Goal: Task Accomplishment & Management: Complete application form

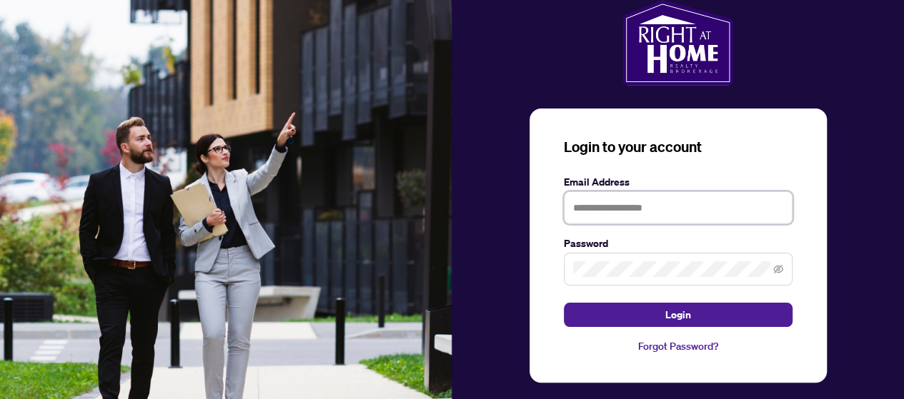
click at [667, 214] on input "text" at bounding box center [678, 208] width 229 height 33
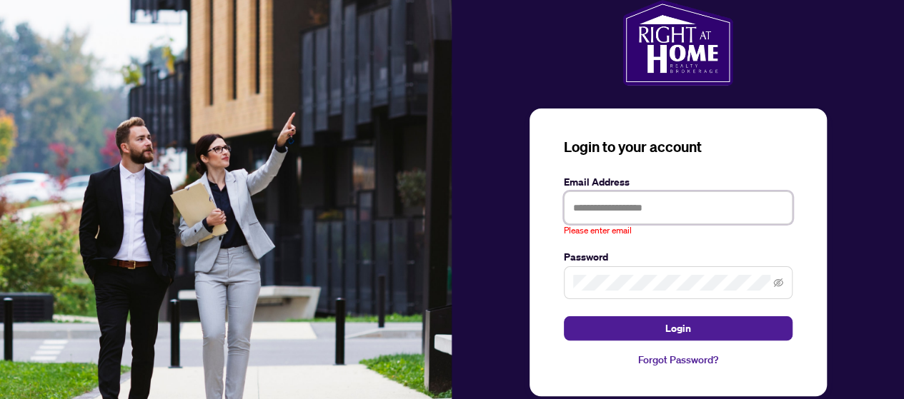
type input "**********"
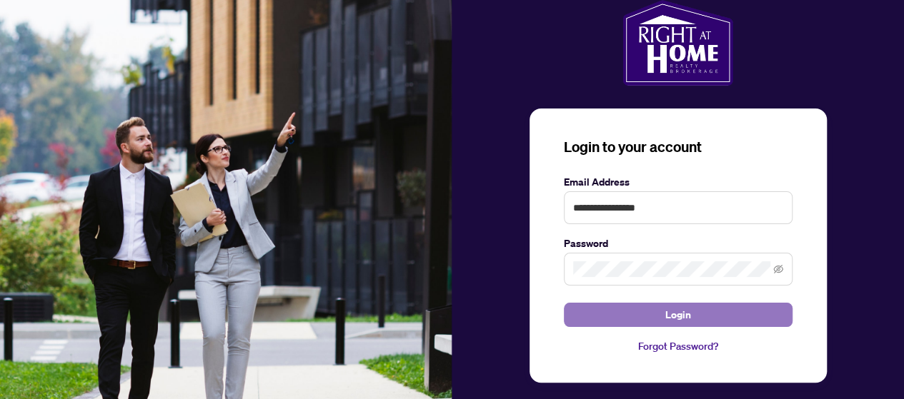
click at [670, 309] on span "Login" at bounding box center [678, 315] width 26 height 23
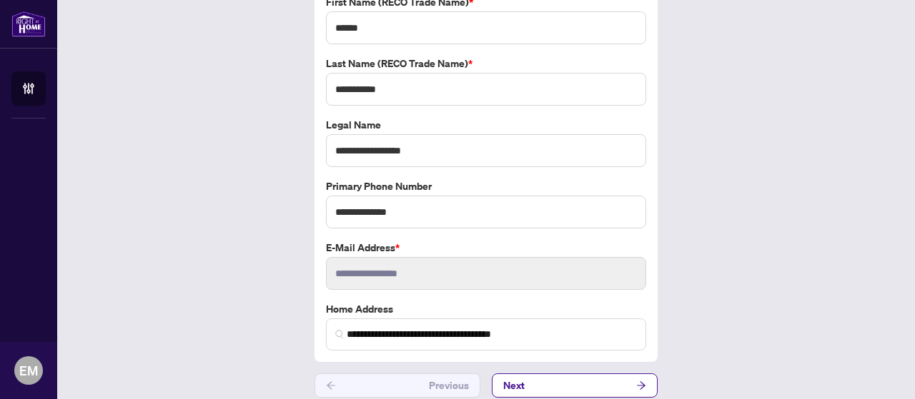
scroll to position [119, 0]
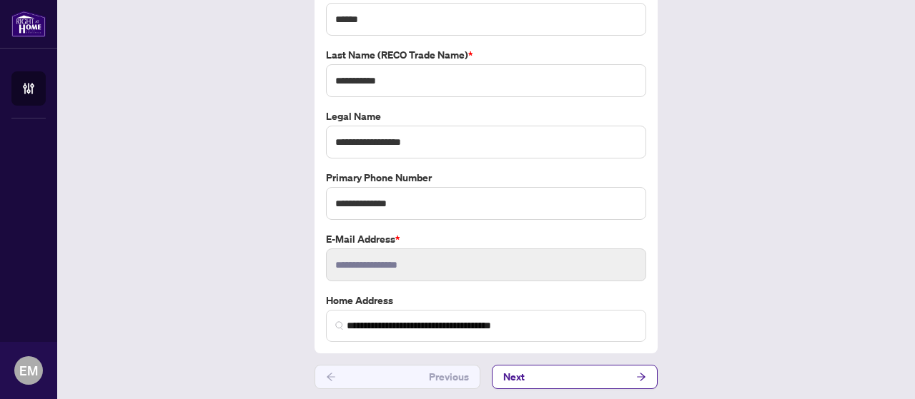
click at [567, 385] on button "Next" at bounding box center [575, 377] width 166 height 24
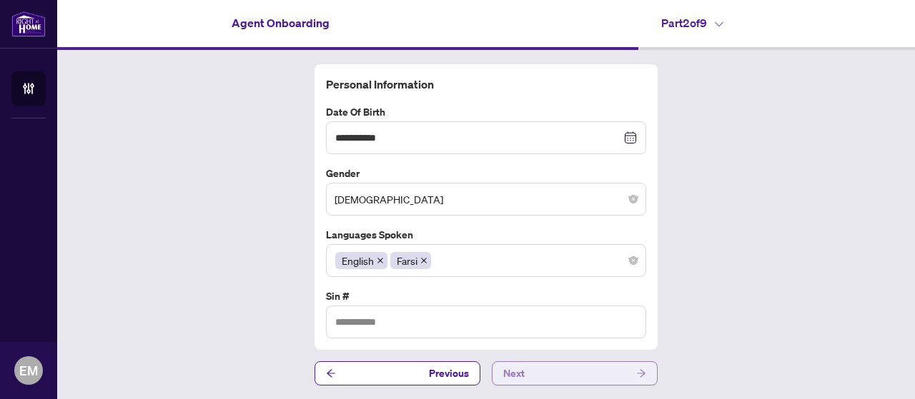
click at [563, 369] on button "Next" at bounding box center [575, 374] width 166 height 24
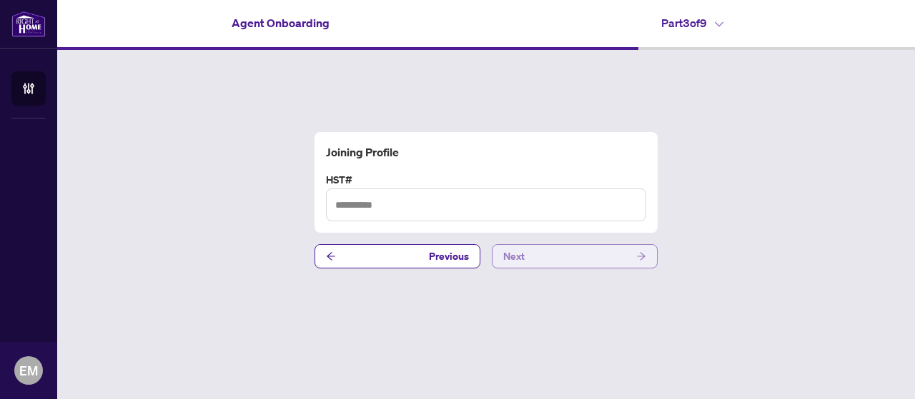
click at [532, 254] on button "Next" at bounding box center [575, 256] width 166 height 24
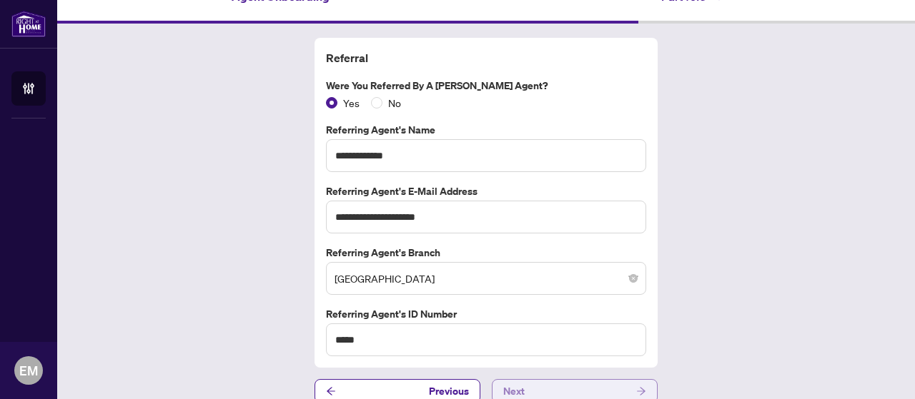
scroll to position [29, 0]
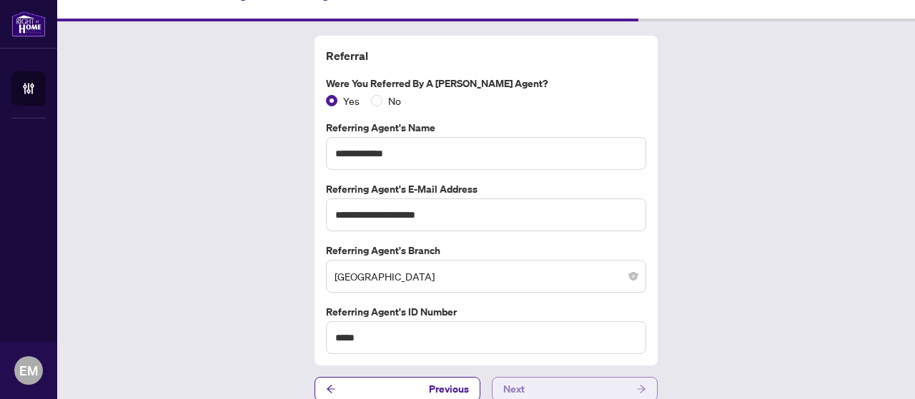
click at [532, 379] on button "Next" at bounding box center [575, 389] width 166 height 24
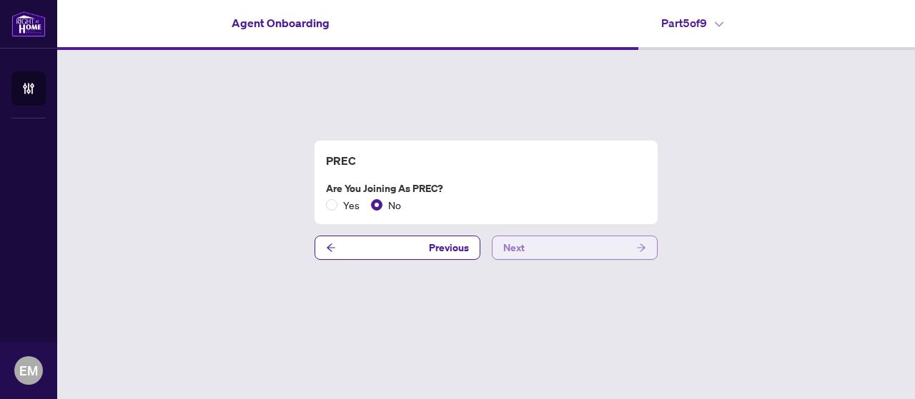
click at [518, 247] on span "Next" at bounding box center [513, 248] width 21 height 23
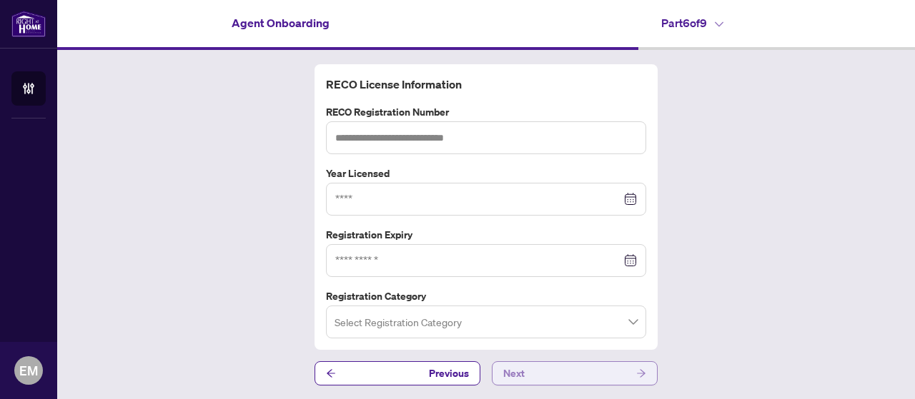
click at [519, 372] on span "Next" at bounding box center [513, 373] width 21 height 23
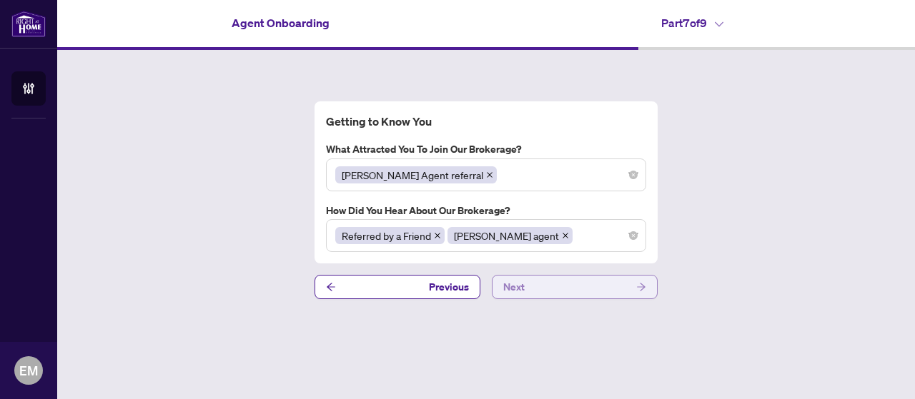
click at [543, 288] on button "Next" at bounding box center [575, 287] width 166 height 24
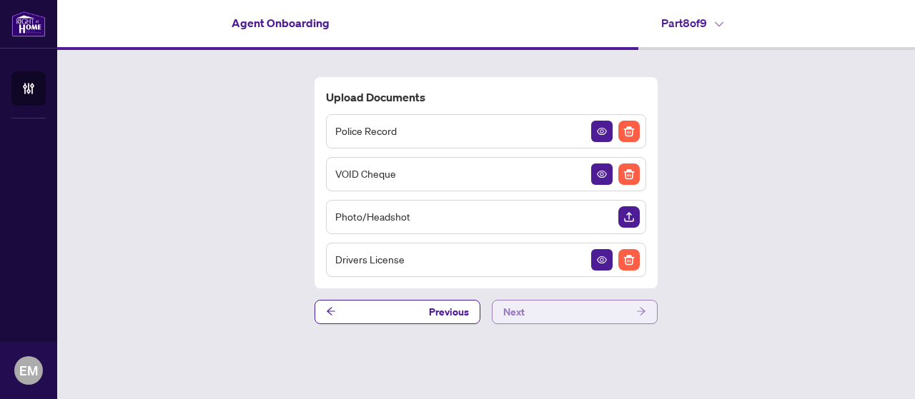
click at [523, 312] on button "Next" at bounding box center [575, 312] width 166 height 24
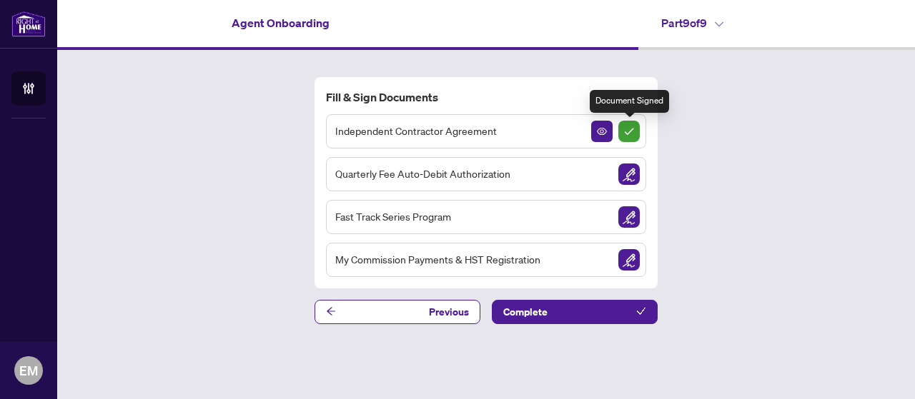
click at [629, 133] on img "Sign Completed" at bounding box center [628, 131] width 21 height 21
click at [607, 132] on button "button" at bounding box center [601, 131] width 21 height 21
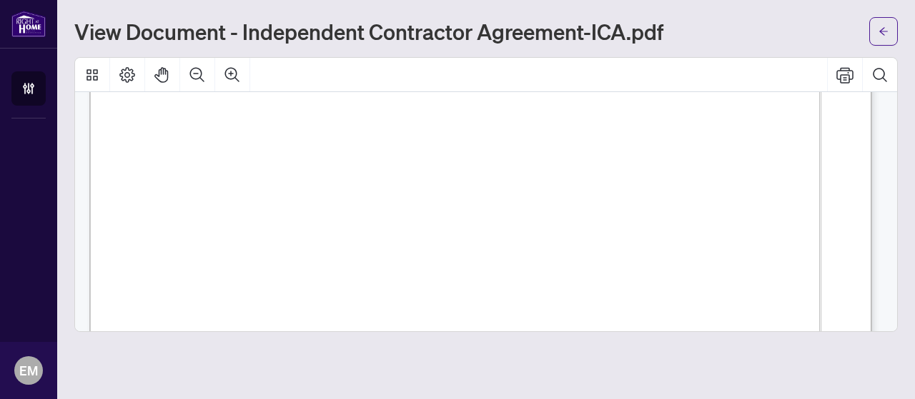
scroll to position [314, 0]
click at [316, 187] on span "Nejad" at bounding box center [304, 194] width 24 height 14
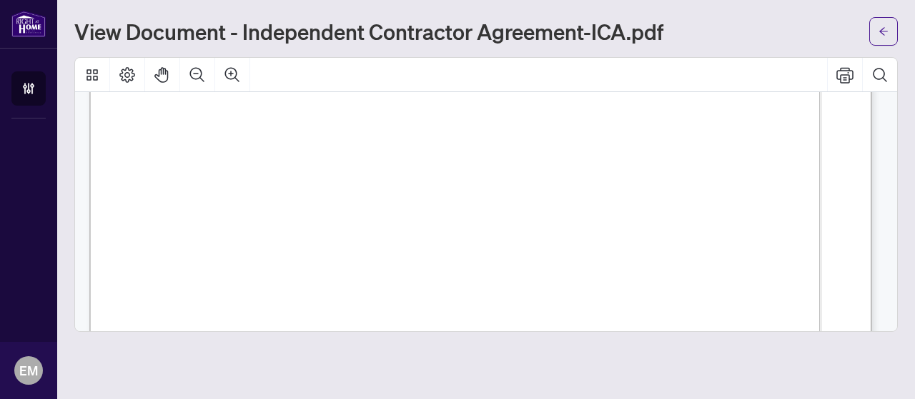
click at [316, 187] on span "Nejad" at bounding box center [304, 194] width 24 height 14
click at [368, 214] on span "the “Contractor” "you” or “your")" at bounding box center [277, 214] width 182 height 18
click at [891, 39] on button "button" at bounding box center [883, 31] width 29 height 29
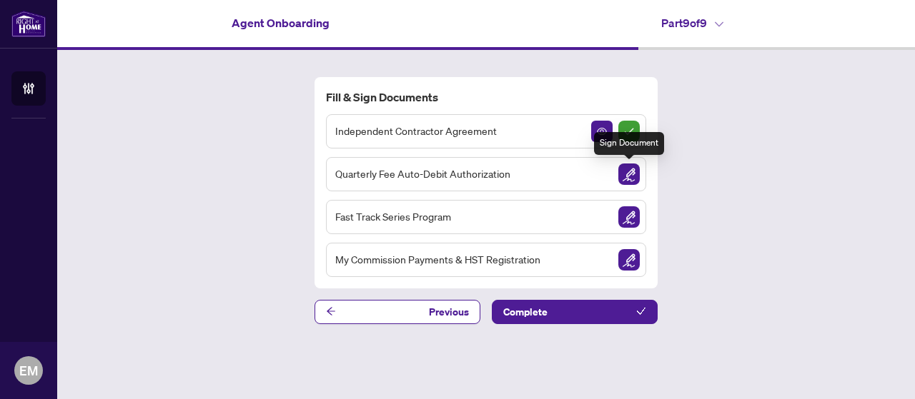
click at [630, 171] on img "Sign Document" at bounding box center [628, 174] width 21 height 21
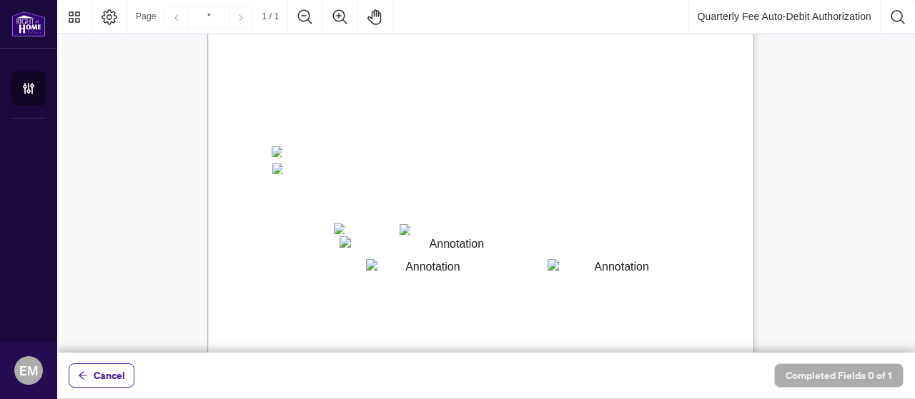
scroll to position [229, 0]
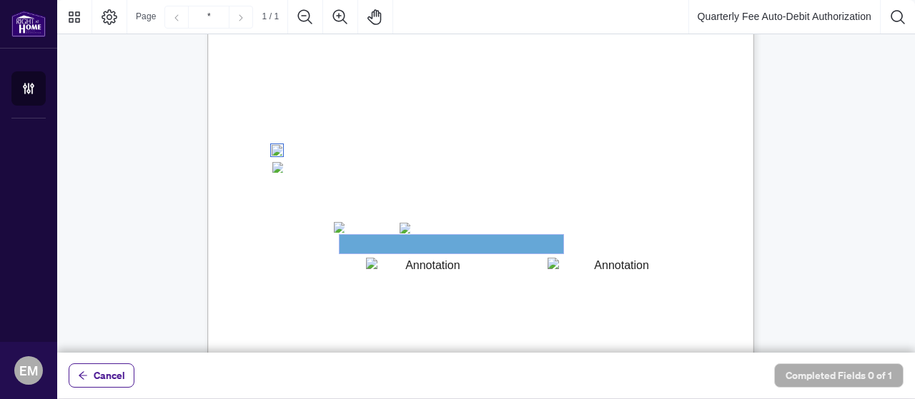
click at [351, 244] on textarea "01JYSH6N3QG8E1WFK6KJHV1ZM9" at bounding box center [451, 244] width 224 height 19
click at [396, 243] on textarea "01JYSH6N3QG8E1WFK6KJHV1ZM9" at bounding box center [451, 244] width 224 height 19
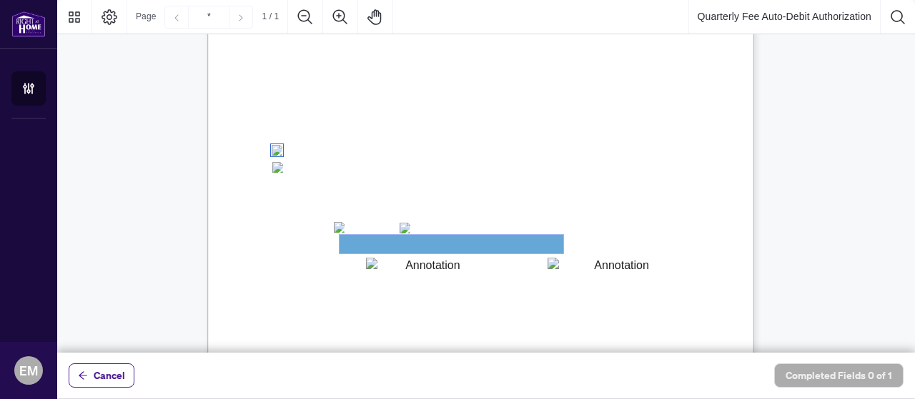
click at [375, 242] on textarea "01JYSH6N3QG8E1WFK6KJHV1ZM9" at bounding box center [451, 244] width 224 height 19
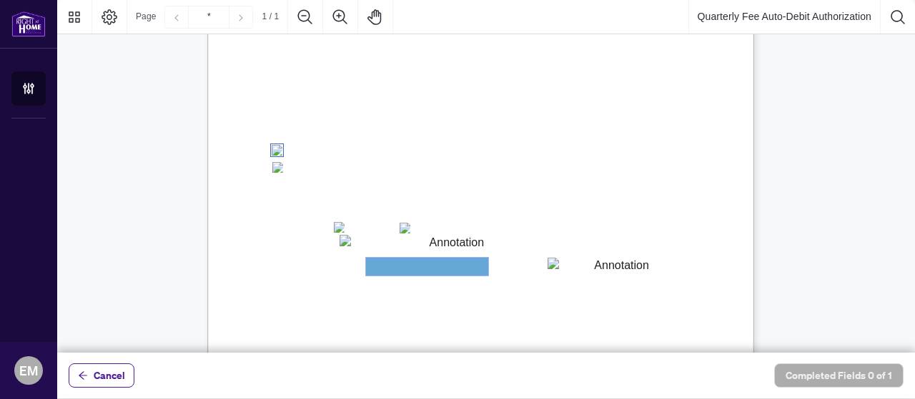
click at [449, 274] on textarea "01JYSH6Y8NC4A9ZZN4JET9H3W9" at bounding box center [427, 267] width 122 height 18
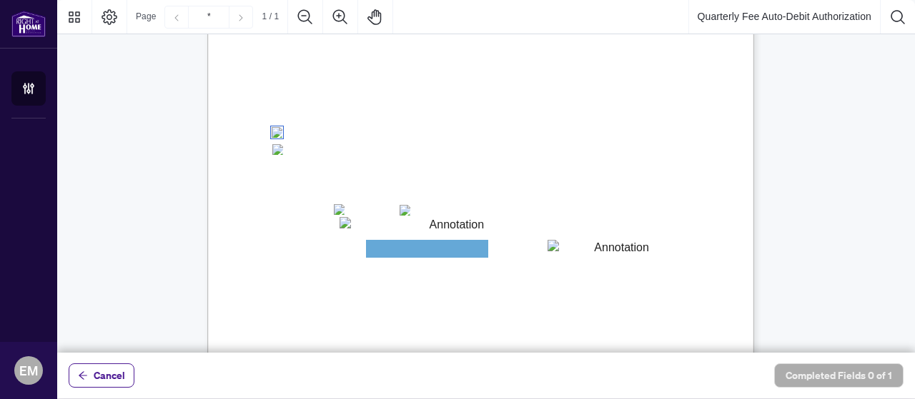
scroll to position [217, 0]
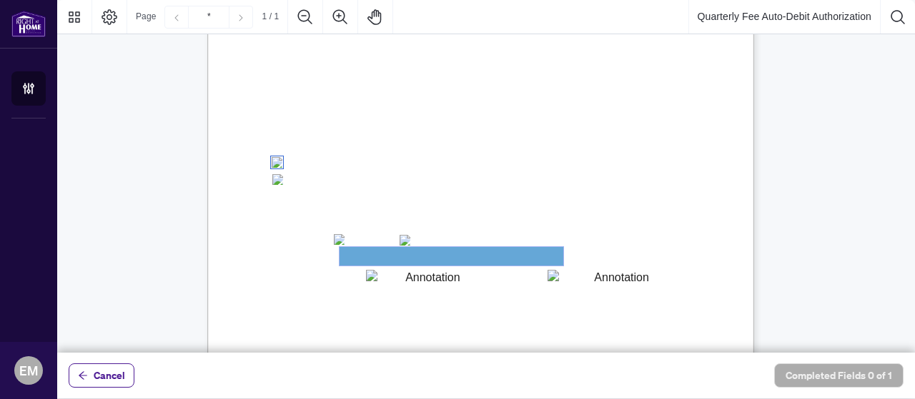
click at [452, 257] on textarea "01JYSH6N3QG8E1WFK6KJHV1ZM9" at bounding box center [451, 256] width 224 height 19
click at [367, 251] on textarea "01JYSH6N3QG8E1WFK6KJHV1ZM9" at bounding box center [451, 256] width 224 height 19
click at [399, 257] on textarea "01JYSH6N3QG8E1WFK6KJHV1ZM9" at bounding box center [451, 256] width 224 height 19
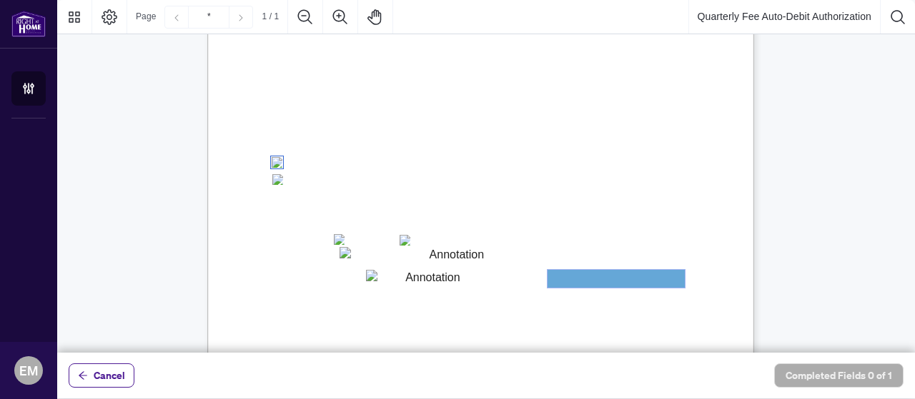
click at [657, 285] on textarea "01JYSH75Z5QNAR8XK9BK473TAW" at bounding box center [615, 279] width 137 height 18
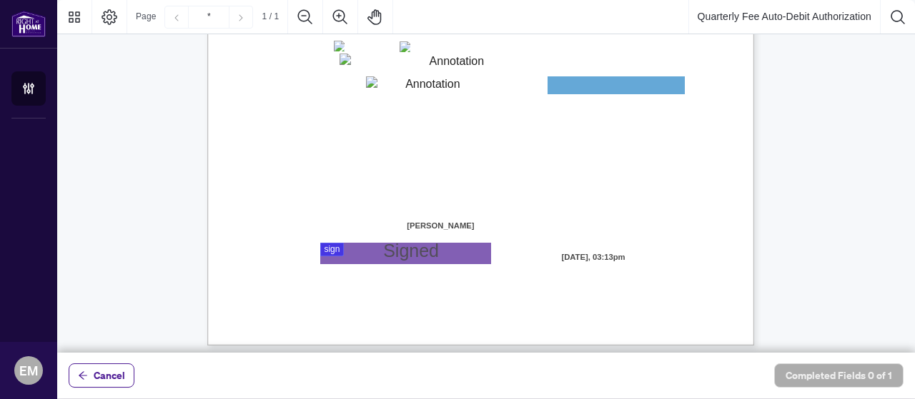
scroll to position [417, 0]
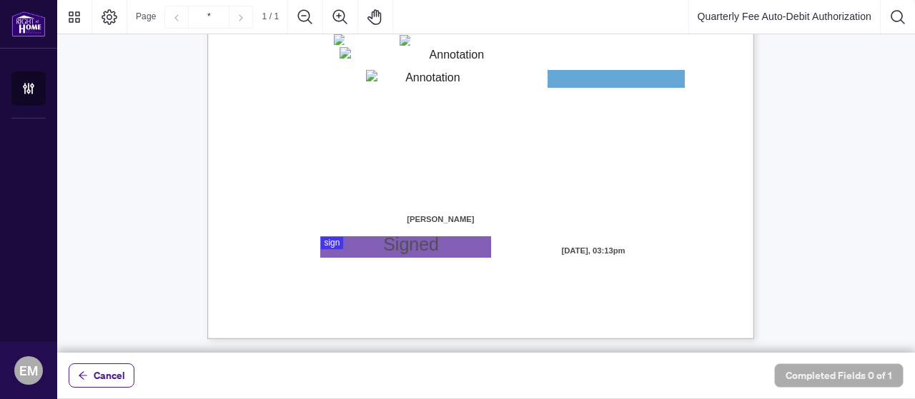
click at [331, 238] on div at bounding box center [486, 176] width 858 height 353
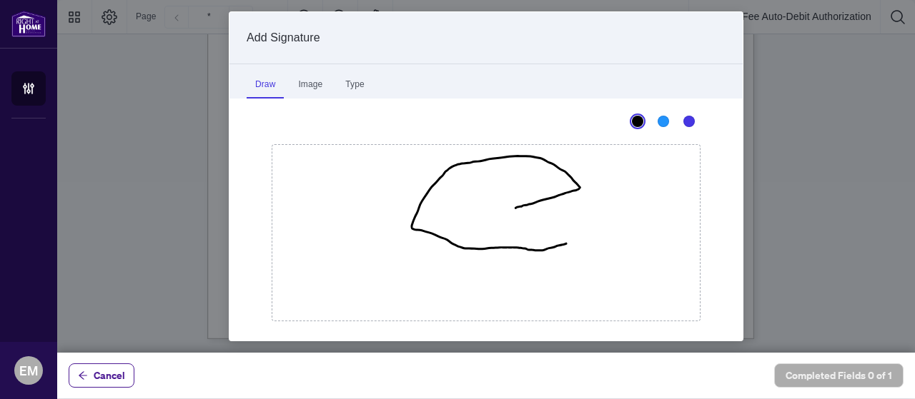
drag, startPoint x: 510, startPoint y: 207, endPoint x: 560, endPoint y: 243, distance: 62.1
click at [560, 243] on icon "Drawing canvas" at bounding box center [485, 233] width 427 height 176
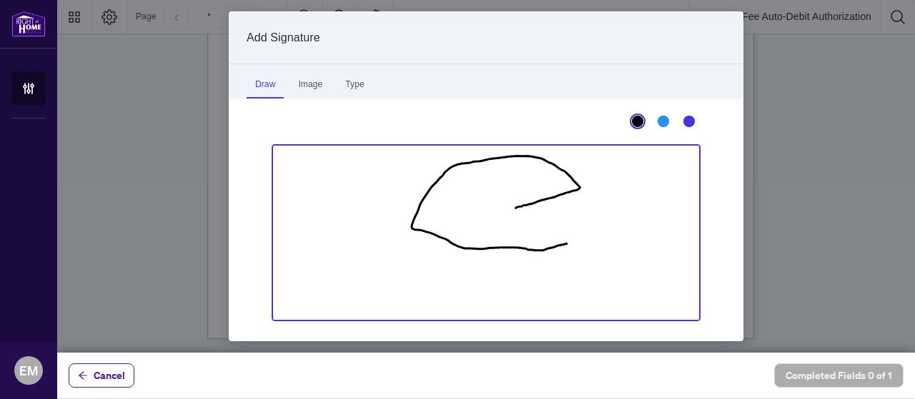
scroll to position [29, 0]
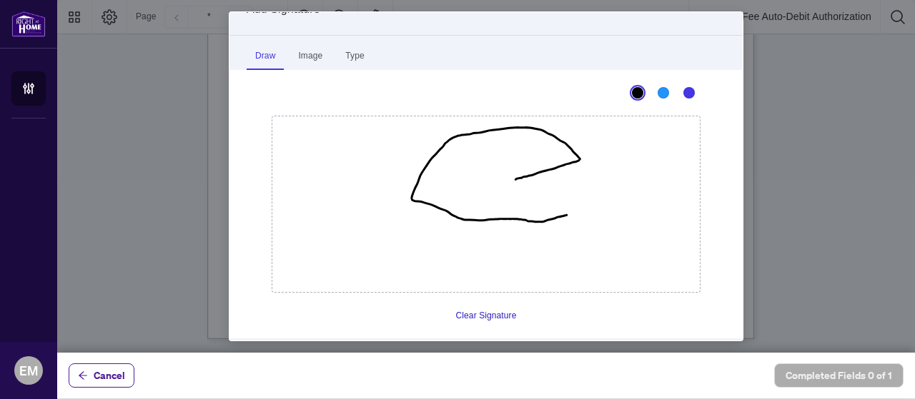
click at [489, 317] on button "Clear Signature" at bounding box center [486, 315] width 72 height 23
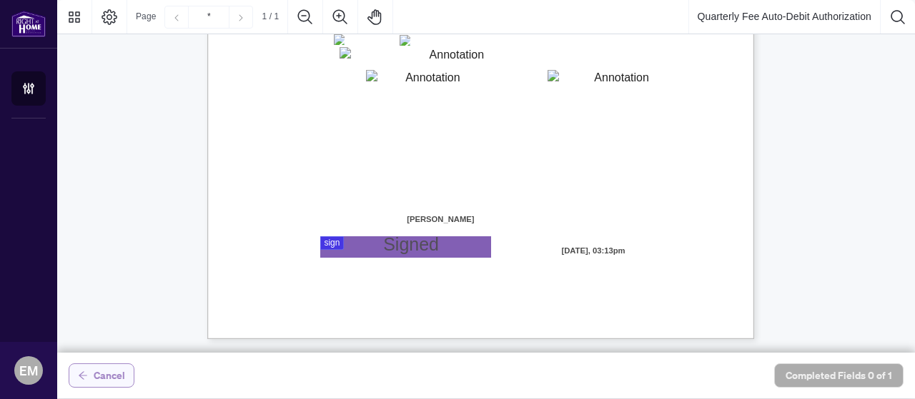
click at [105, 377] on span "Cancel" at bounding box center [109, 375] width 31 height 23
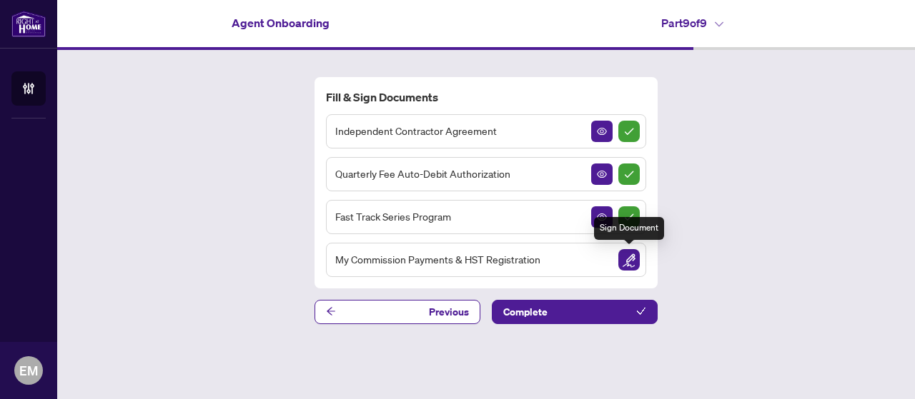
click at [635, 267] on img "Sign Document" at bounding box center [628, 259] width 21 height 21
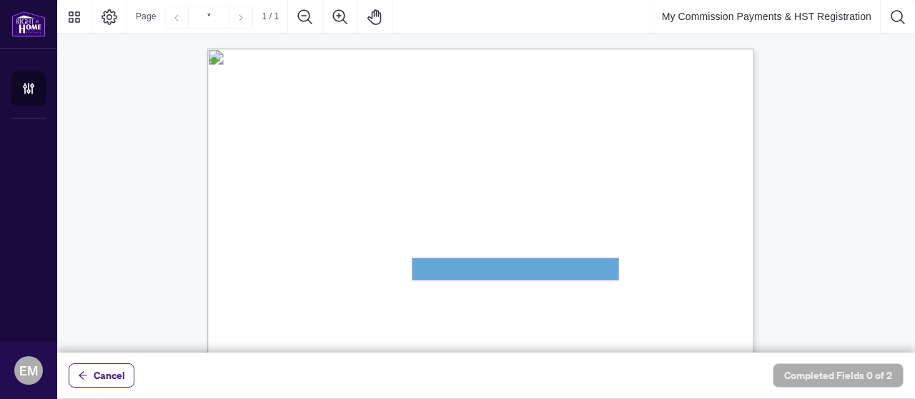
click at [600, 266] on textarea "01JYSKAFNP7KT963GEJ3KVZWMN" at bounding box center [515, 269] width 206 height 21
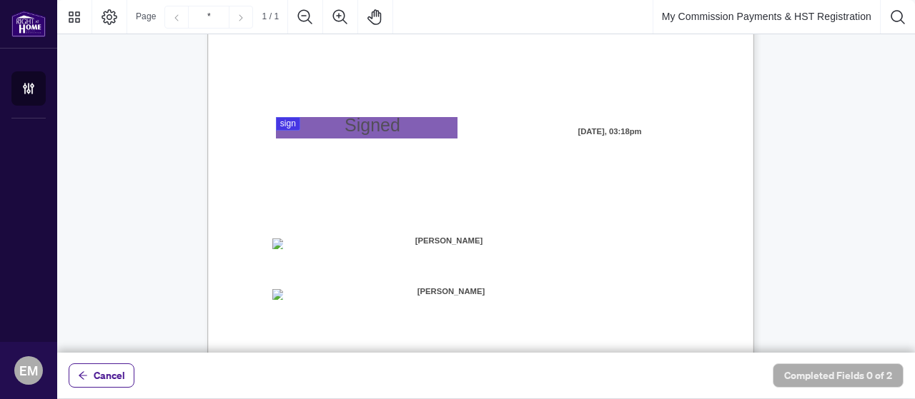
scroll to position [286, 0]
